Goal: Information Seeking & Learning: Learn about a topic

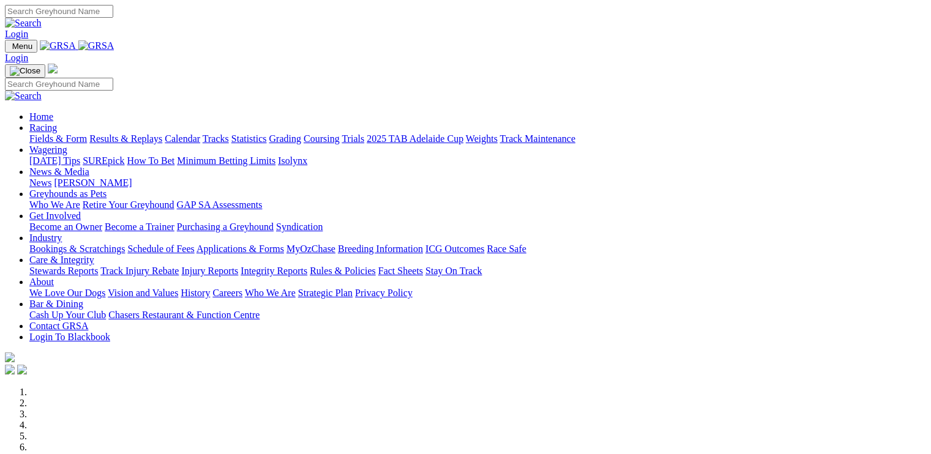
scroll to position [15, 0]
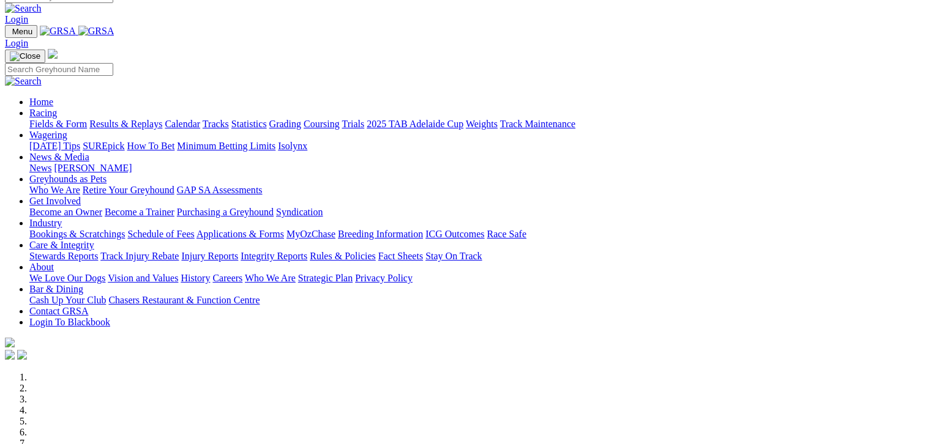
click at [41, 119] on link "Fields & Form" at bounding box center [58, 124] width 58 height 10
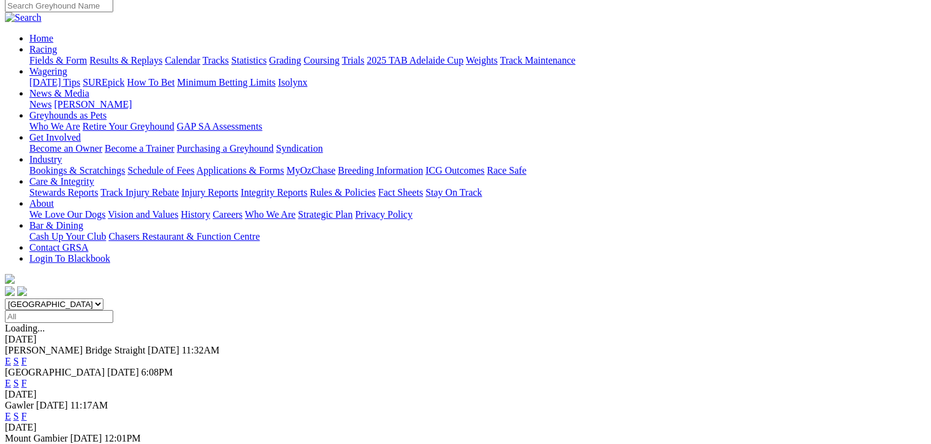
scroll to position [107, 0]
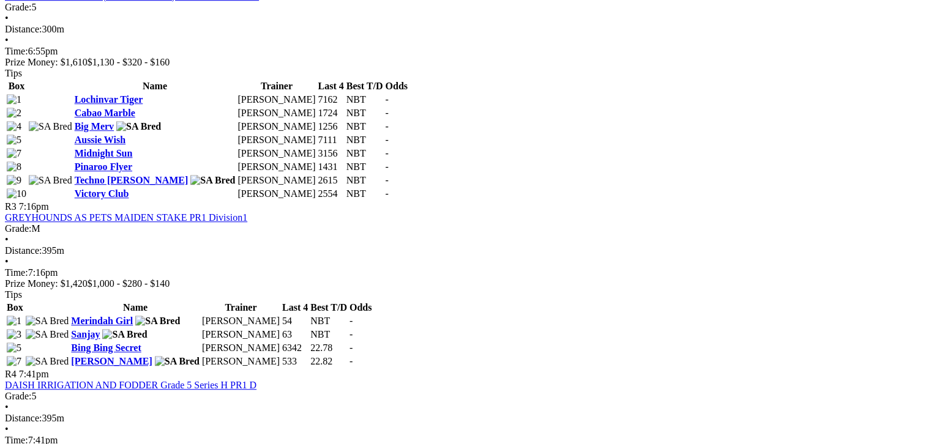
scroll to position [842, 0]
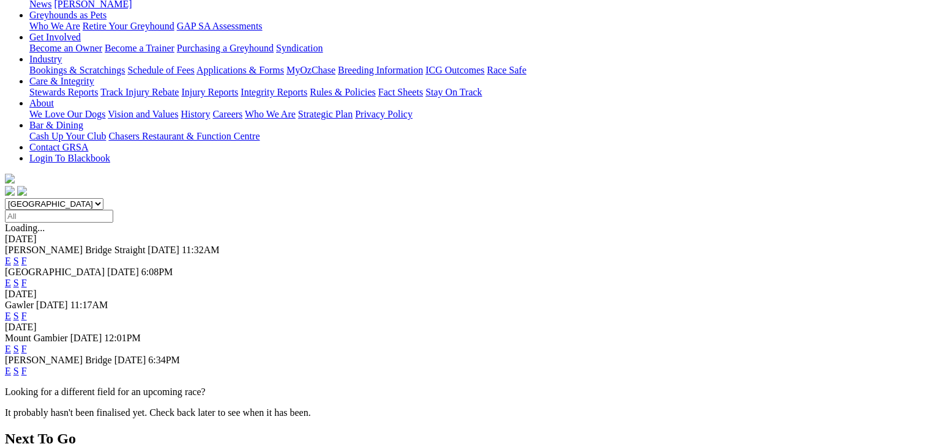
scroll to position [214, 0]
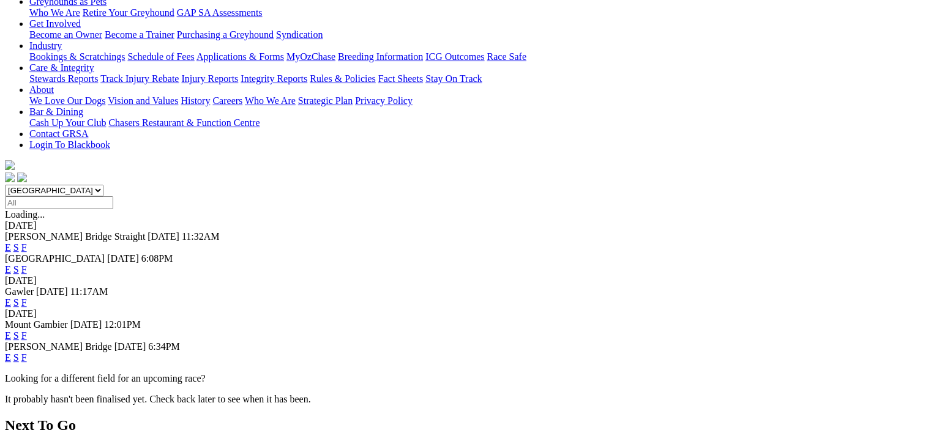
click at [27, 331] on link "F" at bounding box center [24, 336] width 6 height 10
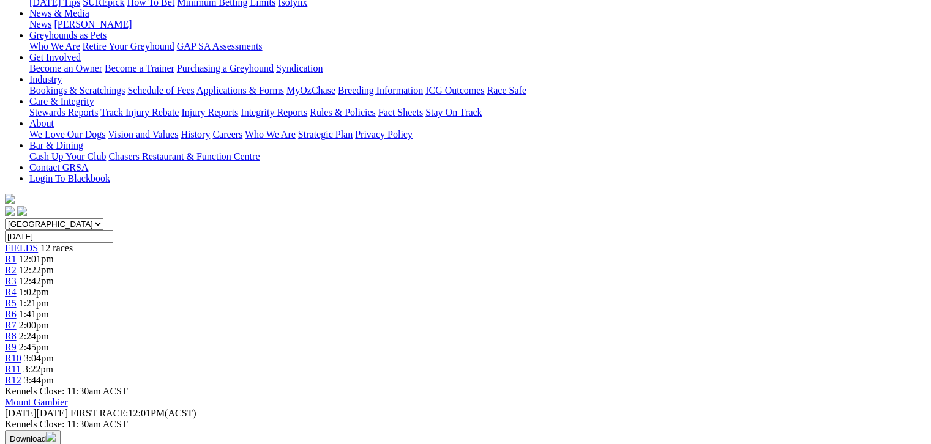
scroll to position [184, 0]
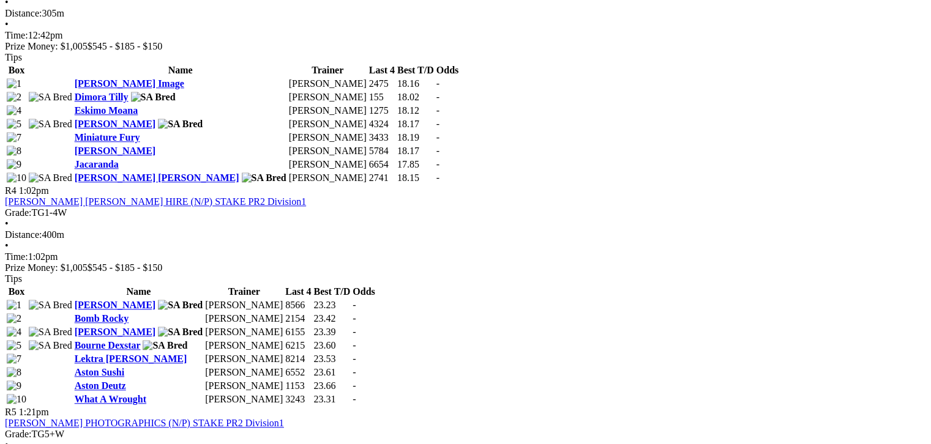
scroll to position [1132, 0]
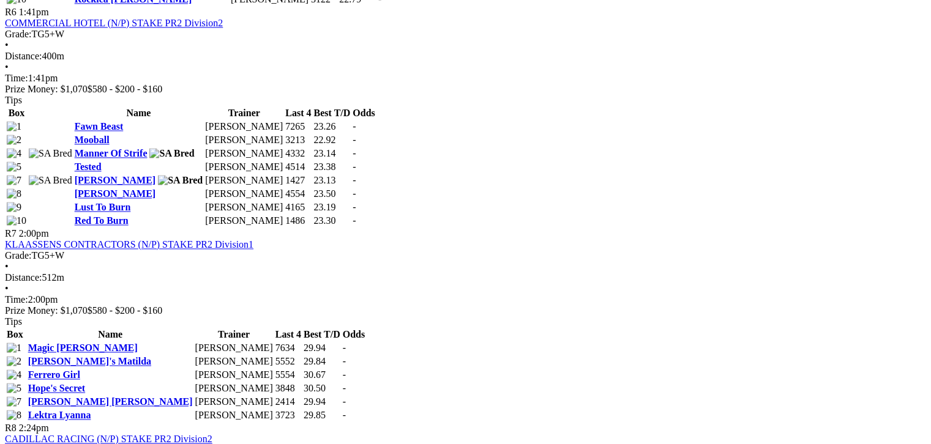
scroll to position [1270, 0]
